Goal: Task Accomplishment & Management: Use online tool/utility

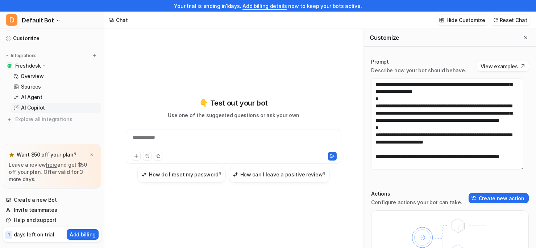
scroll to position [12, 0]
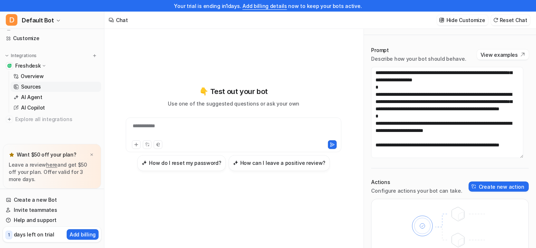
click at [43, 87] on link "Sources" at bounding box center [56, 87] width 91 height 10
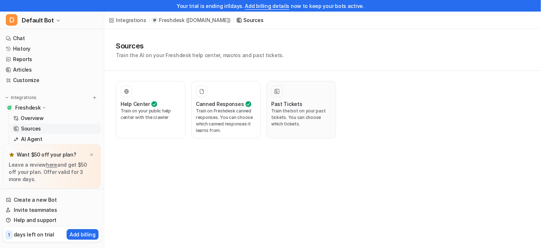
click at [315, 104] on div "Past Tickets" at bounding box center [301, 104] width 60 height 8
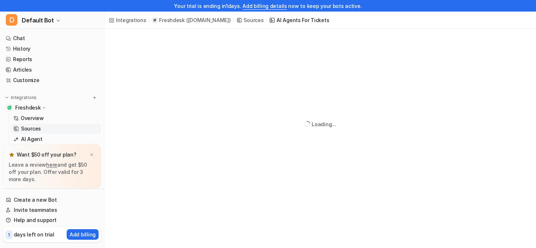
scroll to position [83, 0]
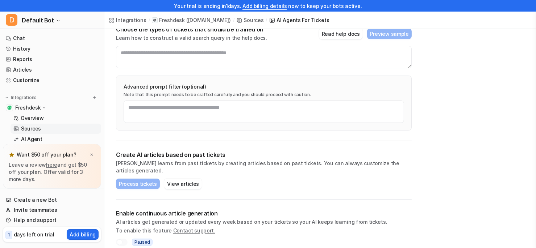
click at [309, 239] on div "Paused" at bounding box center [263, 242] width 295 height 7
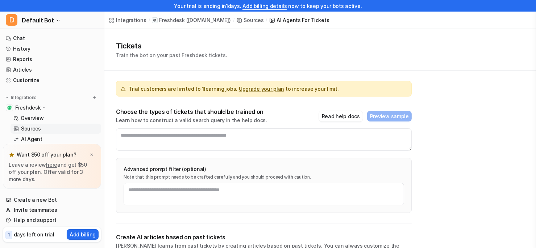
scroll to position [42, 0]
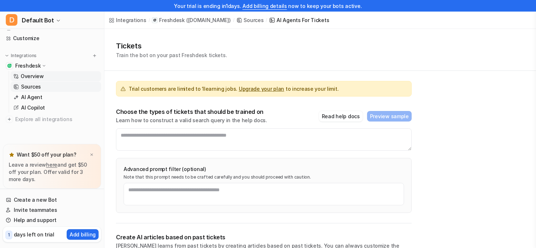
click at [35, 75] on p "Overview" at bounding box center [32, 76] width 23 height 7
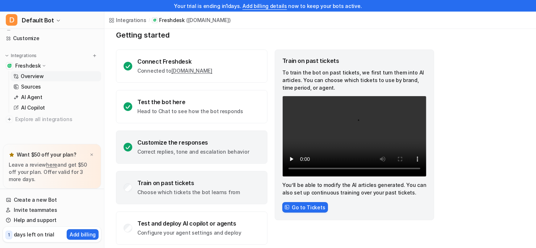
scroll to position [53, 0]
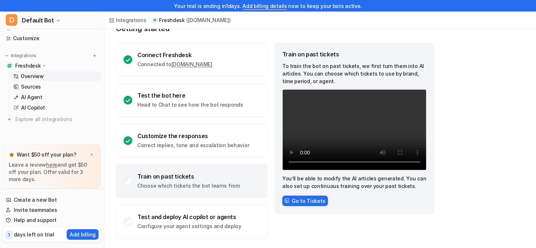
click at [309, 65] on p "To train the bot on past tickets, we first turn them into AI articles. You can …" at bounding box center [354, 73] width 144 height 23
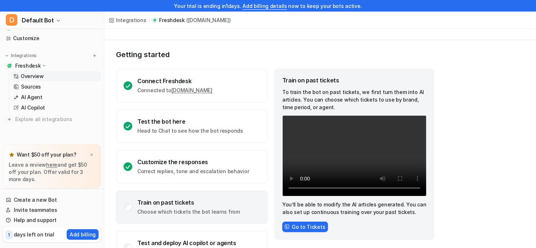
scroll to position [22, 0]
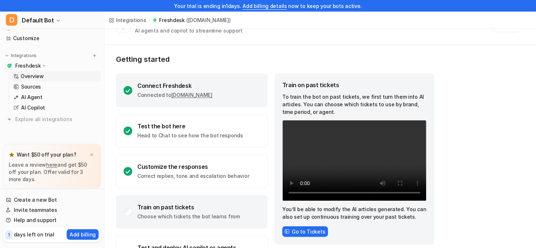
click at [257, 83] on div "Connect Freshdesk Connected to [DOMAIN_NAME]" at bounding box center [191, 90] width 151 height 33
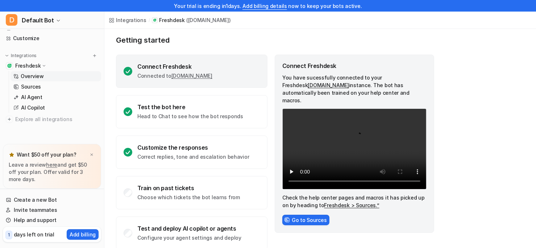
scroll to position [53, 0]
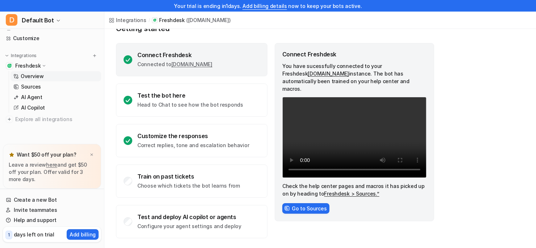
click at [378, 75] on p "You have sucessfully connected to your Freshdesk [DOMAIN_NAME] instance. The bo…" at bounding box center [354, 77] width 144 height 30
click at [353, 183] on p "Check the help center pages and macros it has picked up on by heading to Freshd…" at bounding box center [354, 190] width 144 height 15
click at [346, 191] on link "Freshdesk > Sources.”" at bounding box center [351, 194] width 55 height 6
